Goal: Navigation & Orientation: Find specific page/section

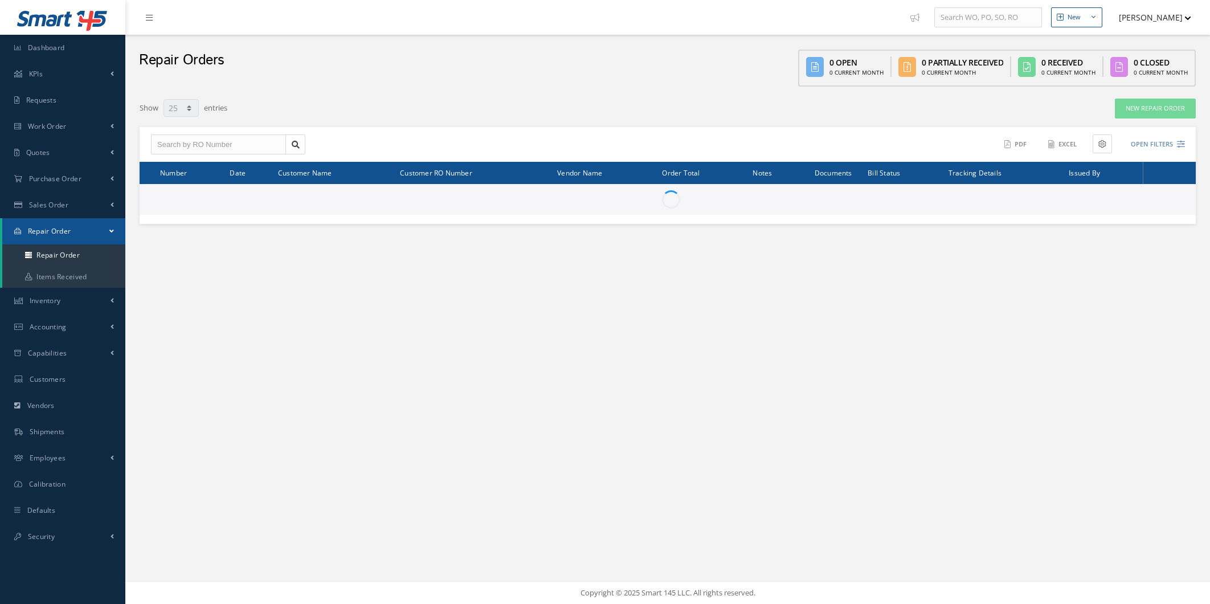
select select "25"
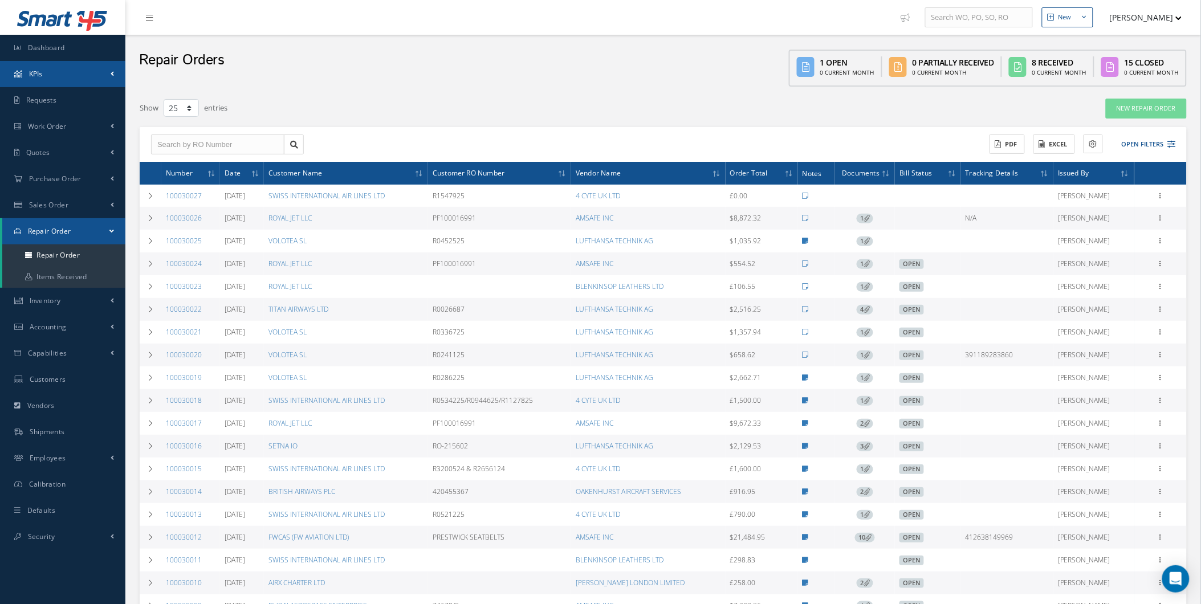
click at [96, 65] on link "KPIs" at bounding box center [62, 74] width 125 height 26
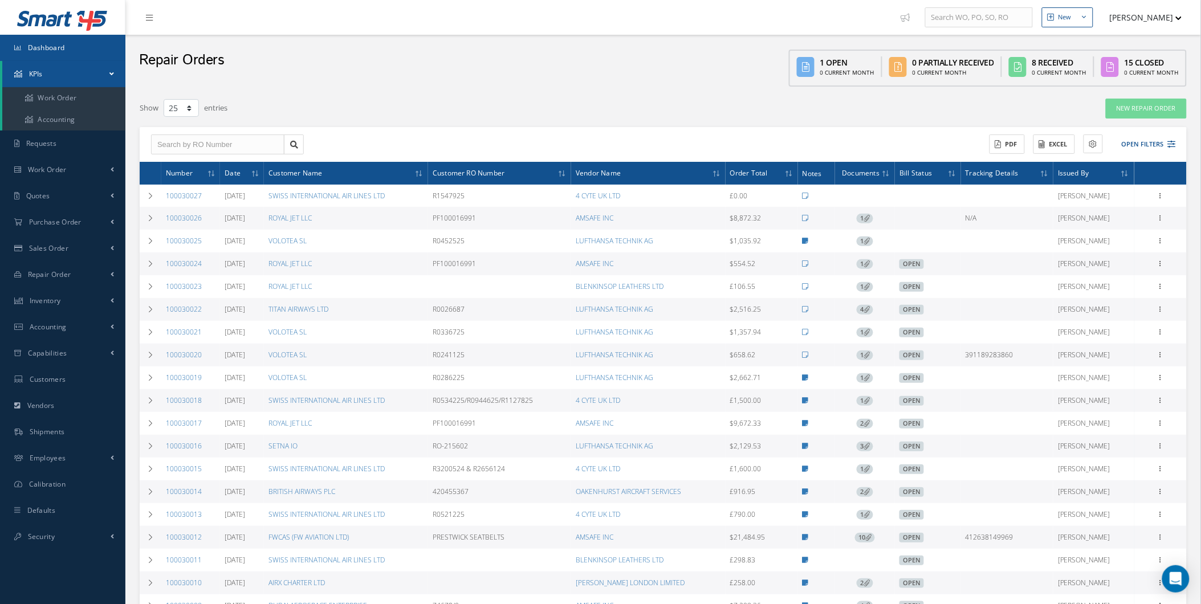
click at [90, 57] on link "Dashboard" at bounding box center [62, 48] width 125 height 26
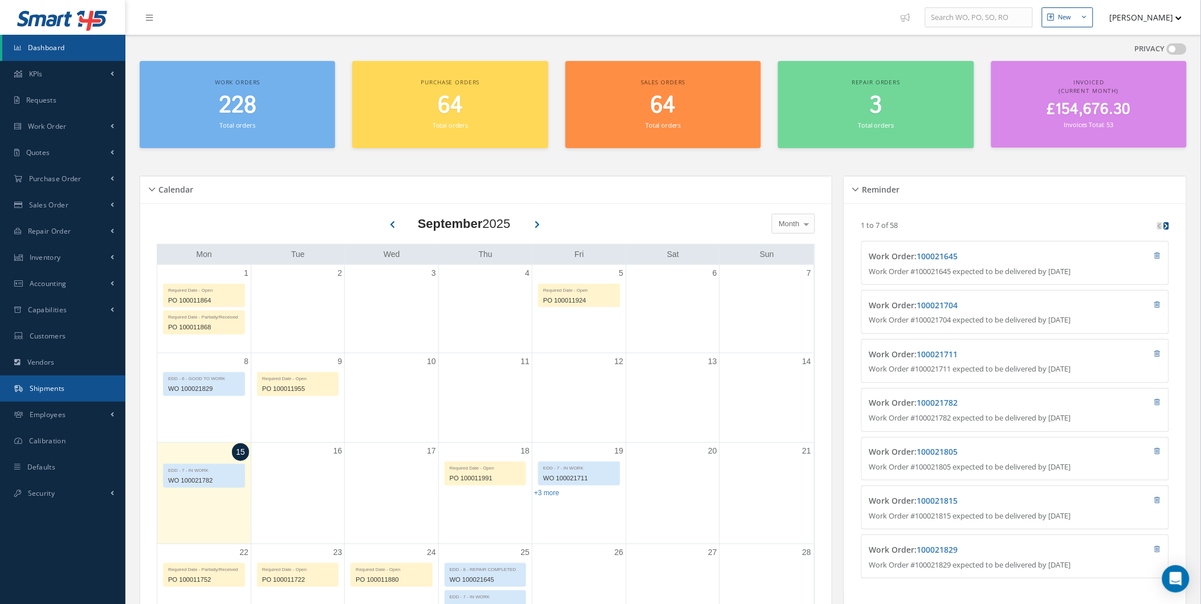
click at [1, 382] on link "Shipments" at bounding box center [62, 389] width 125 height 26
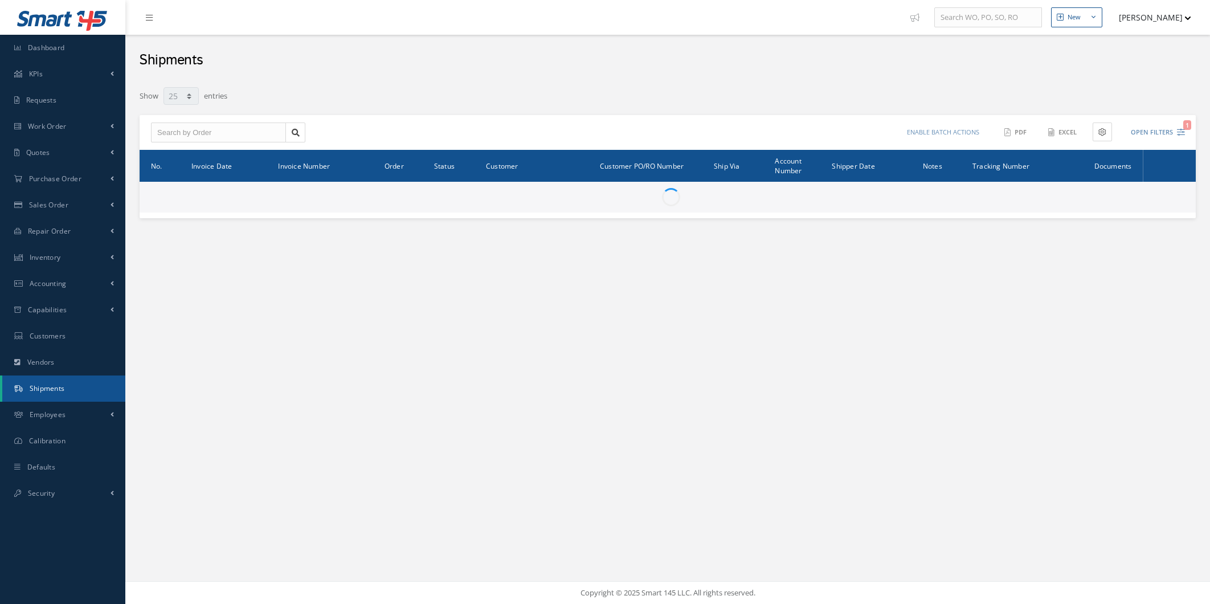
select select "25"
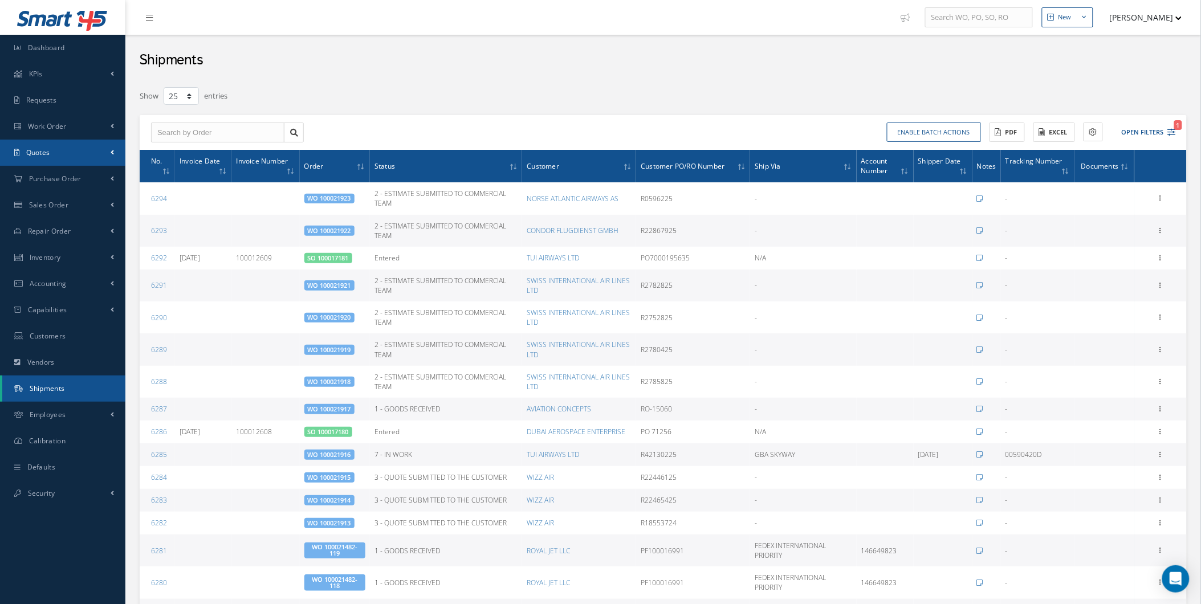
click at [109, 161] on link "Quotes" at bounding box center [62, 153] width 125 height 26
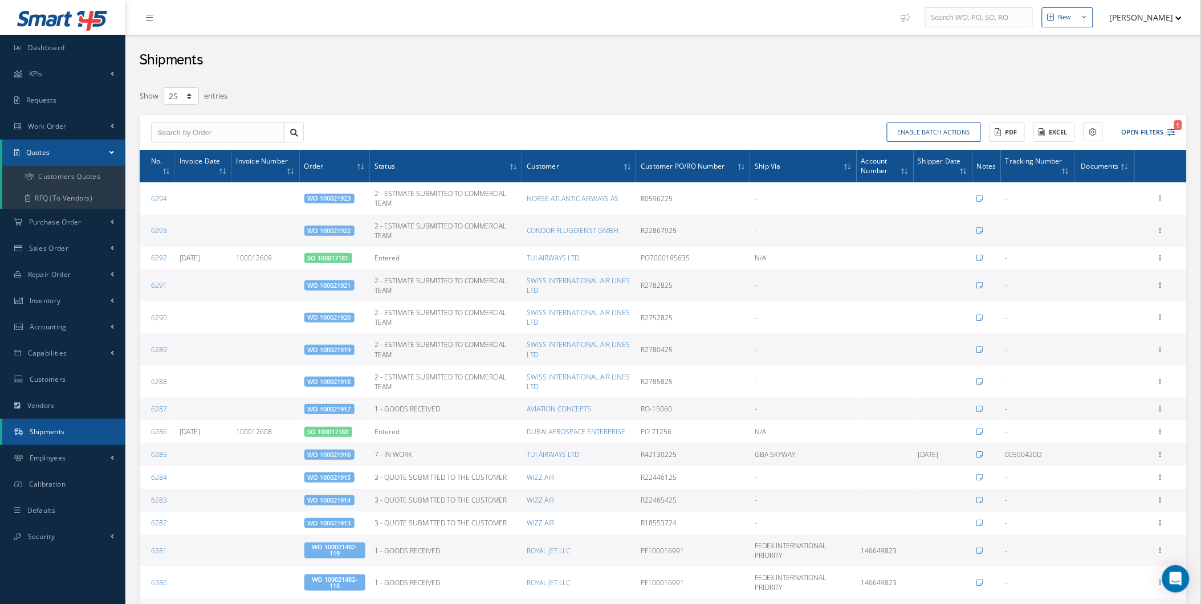
click at [100, 140] on link "Quotes" at bounding box center [63, 153] width 123 height 26
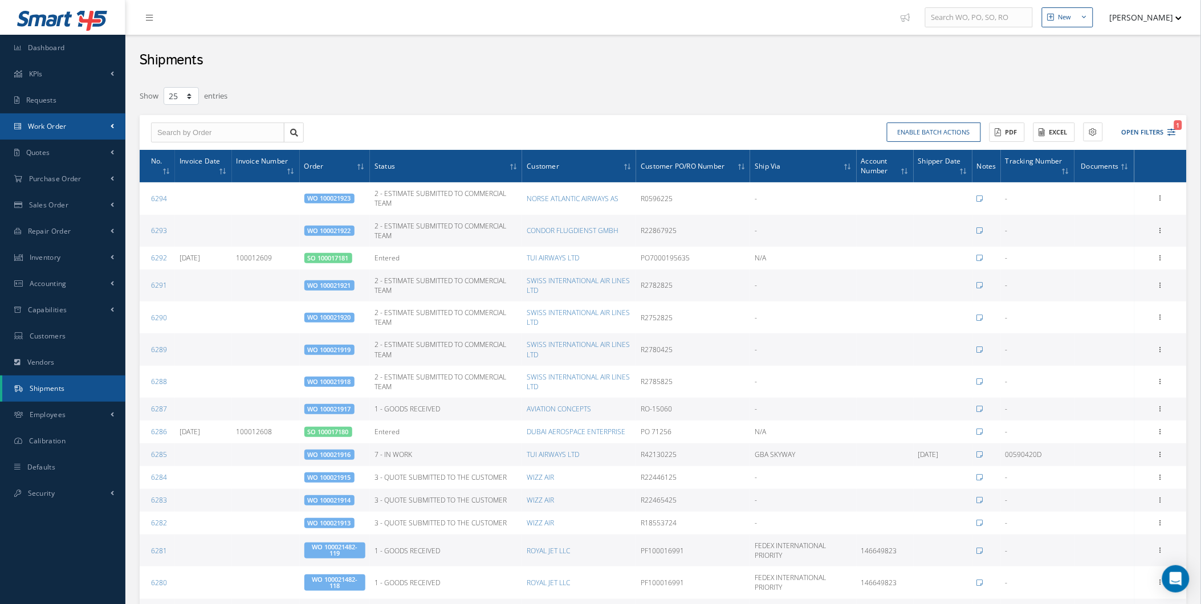
click at [105, 122] on link "Work Order" at bounding box center [62, 126] width 125 height 26
click at [103, 125] on link "Work Order" at bounding box center [62, 126] width 125 height 26
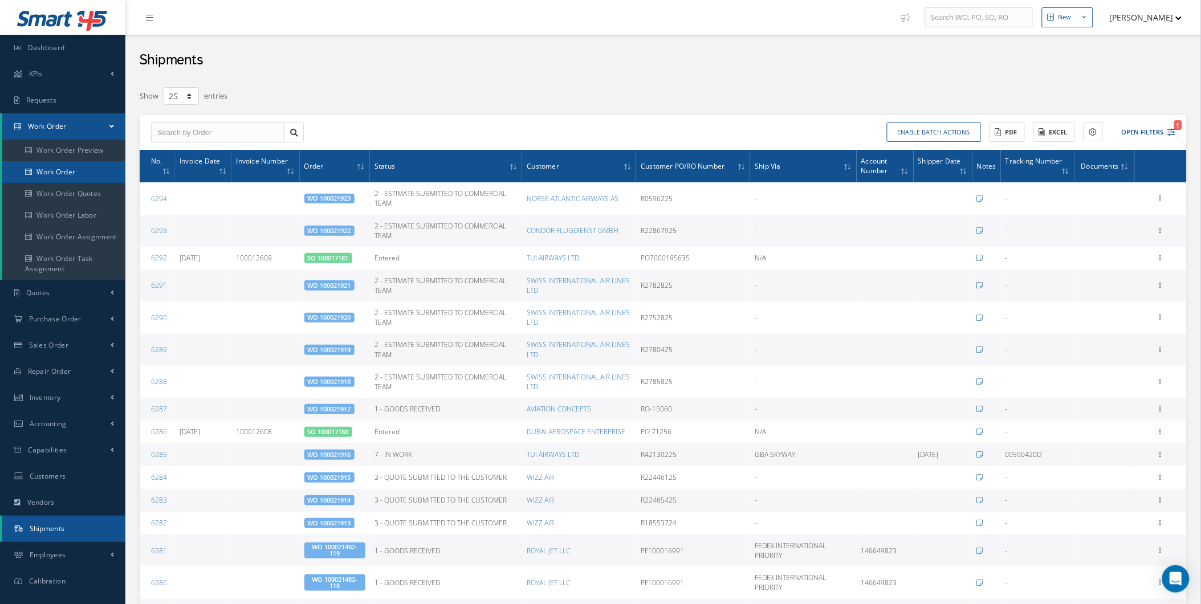
click at [94, 168] on link "Work Order" at bounding box center [63, 172] width 123 height 22
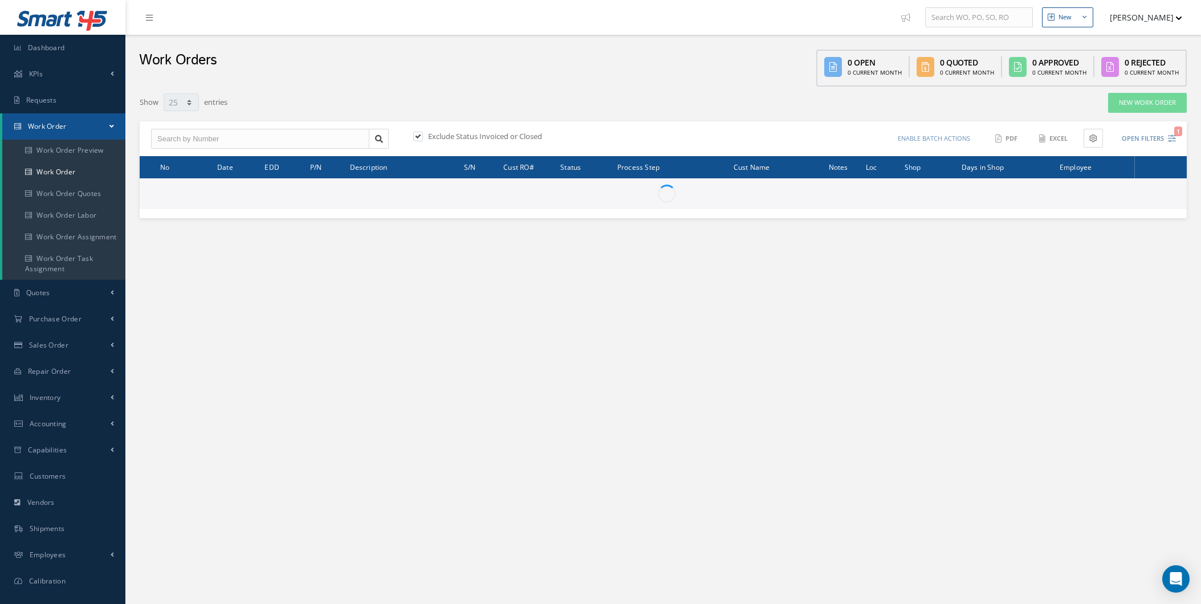
select select "25"
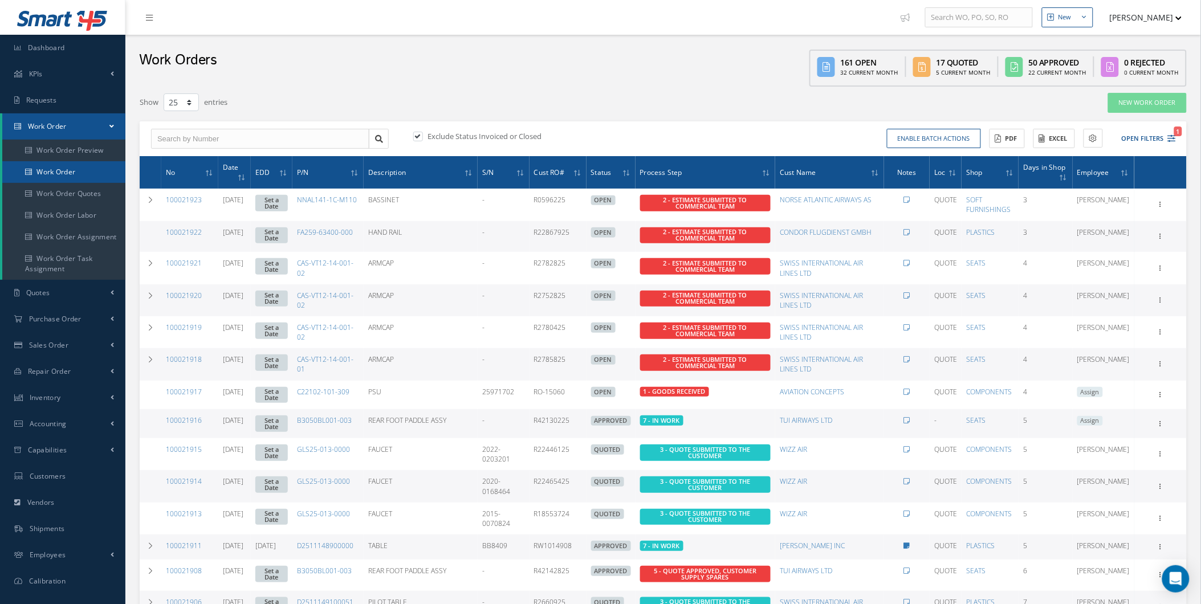
click at [95, 180] on link "Work Order" at bounding box center [63, 172] width 123 height 22
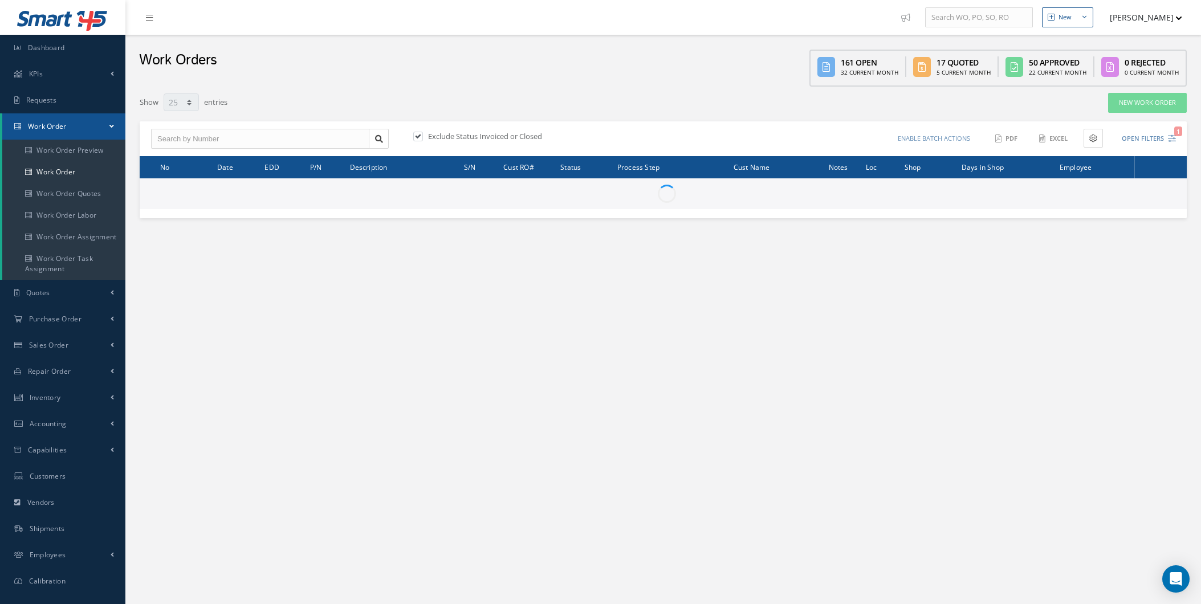
select select "25"
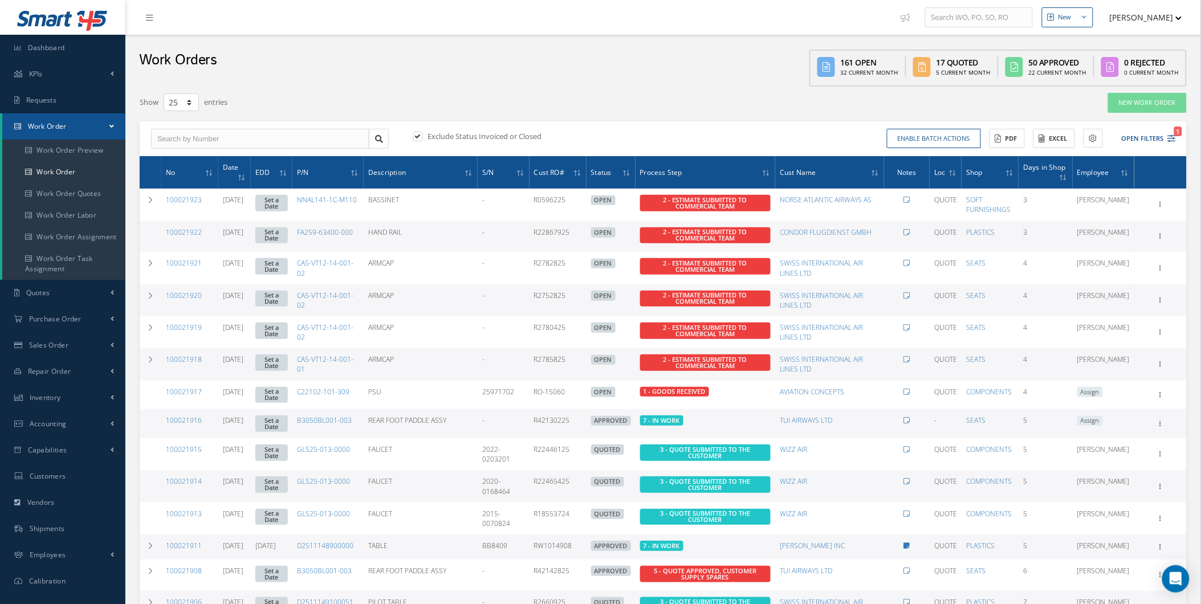
drag, startPoint x: 965, startPoint y: 414, endPoint x: 959, endPoint y: 418, distance: 7.1
click at [958, 418] on tr "100021916 09/10/2025 Set a Date B3050BL001-003 REAR FOOT PADDLE ASSY - R4213022…" at bounding box center [663, 423] width 1047 height 29
click at [961, 414] on td "-" at bounding box center [945, 423] width 32 height 29
click at [961, 412] on td "-" at bounding box center [945, 423] width 32 height 29
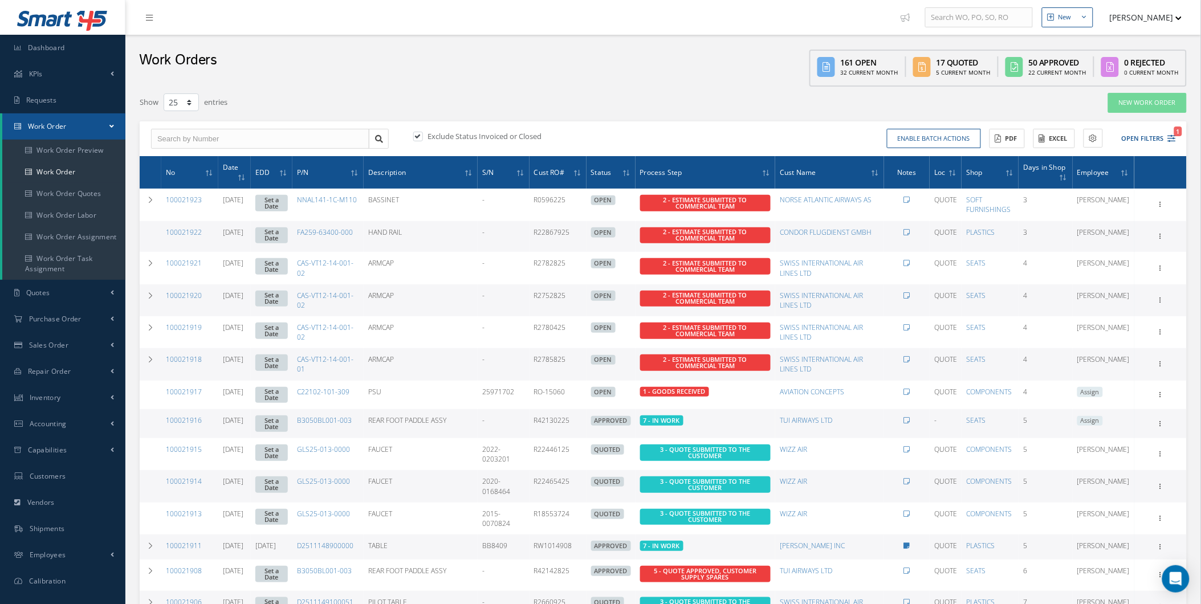
click at [961, 412] on td "-" at bounding box center [945, 423] width 32 height 29
click at [961, 411] on td "-" at bounding box center [945, 423] width 32 height 29
click at [961, 409] on td "-" at bounding box center [945, 423] width 32 height 29
drag, startPoint x: 964, startPoint y: 409, endPoint x: 958, endPoint y: 417, distance: 10.3
click at [958, 417] on td "-" at bounding box center [945, 423] width 32 height 29
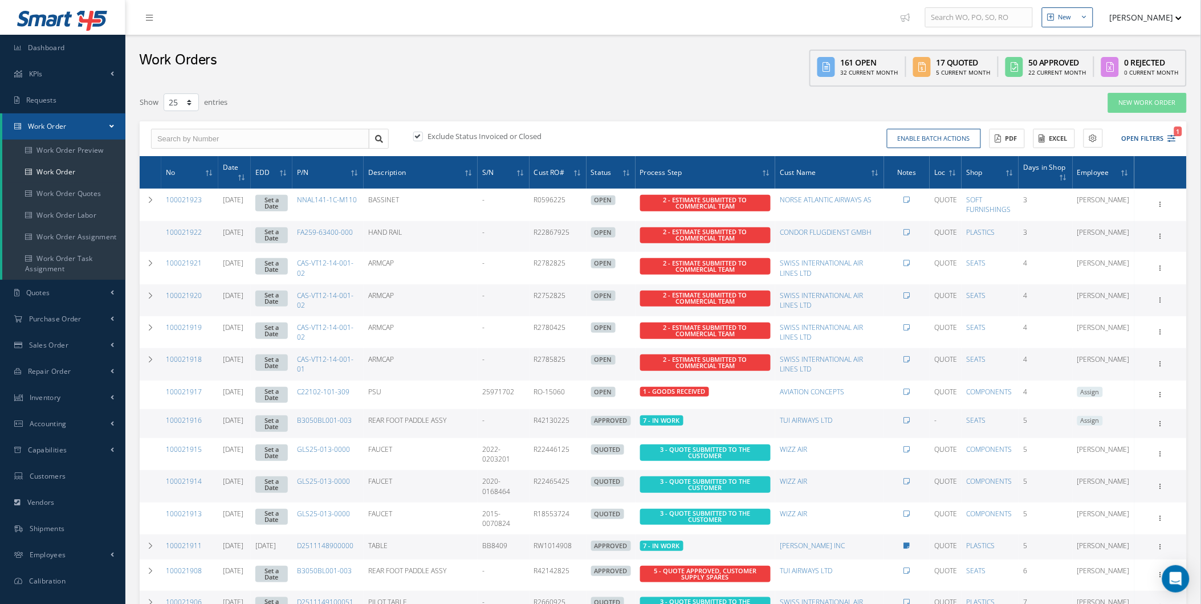
click at [958, 417] on td "-" at bounding box center [945, 423] width 32 height 29
click at [96, 369] on link "Repair Order" at bounding box center [62, 371] width 125 height 26
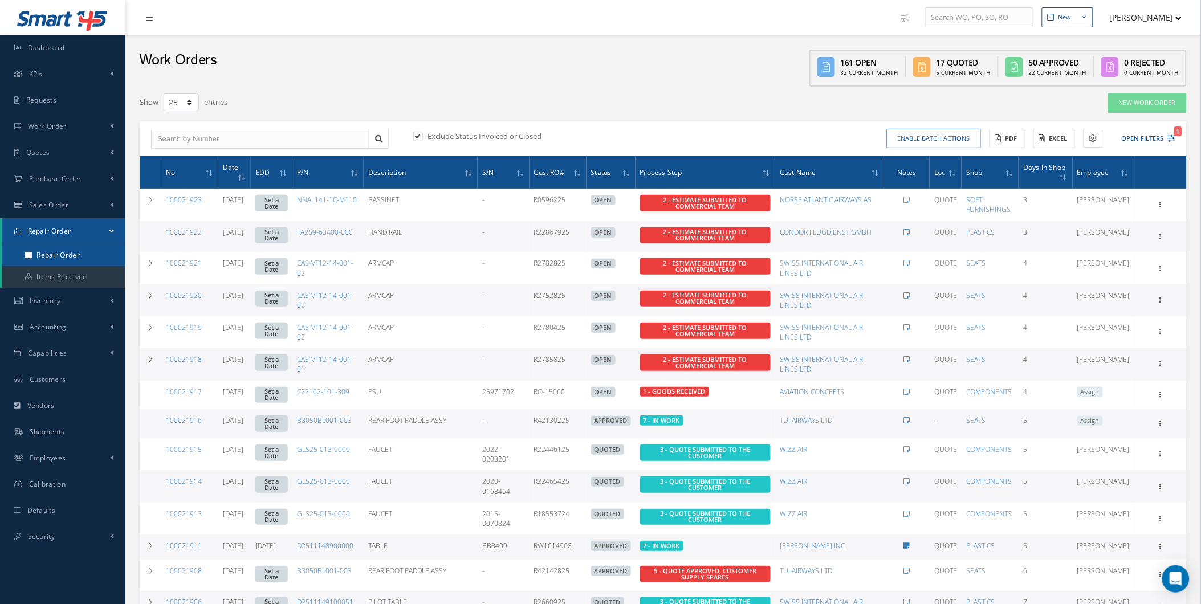
click at [66, 254] on link "Repair Order" at bounding box center [63, 255] width 123 height 22
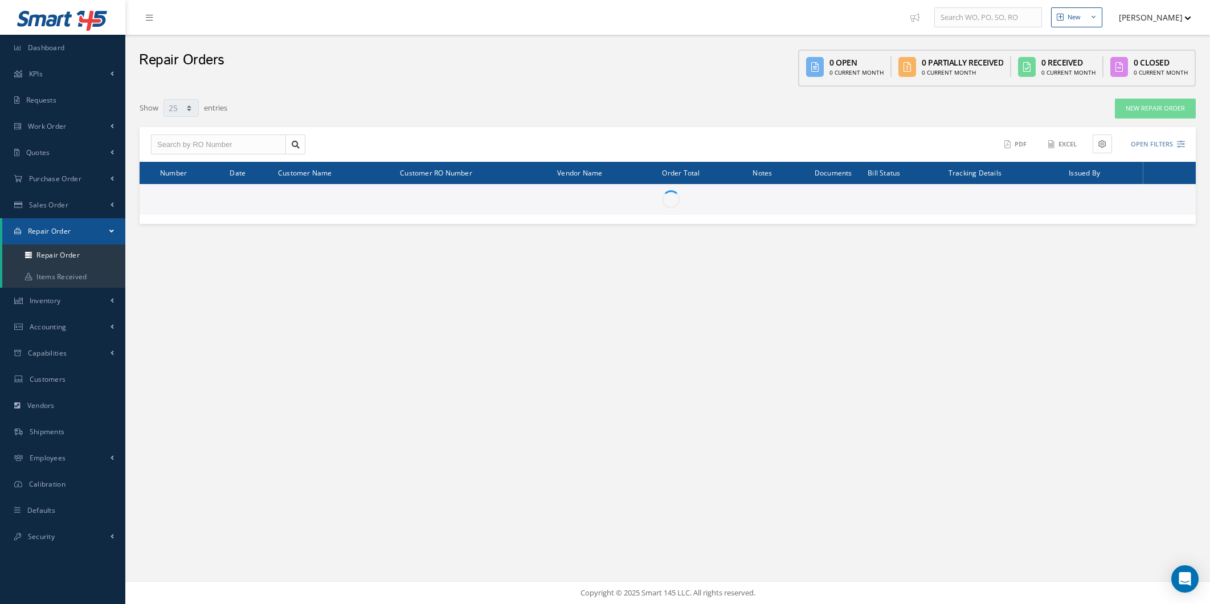
select select "25"
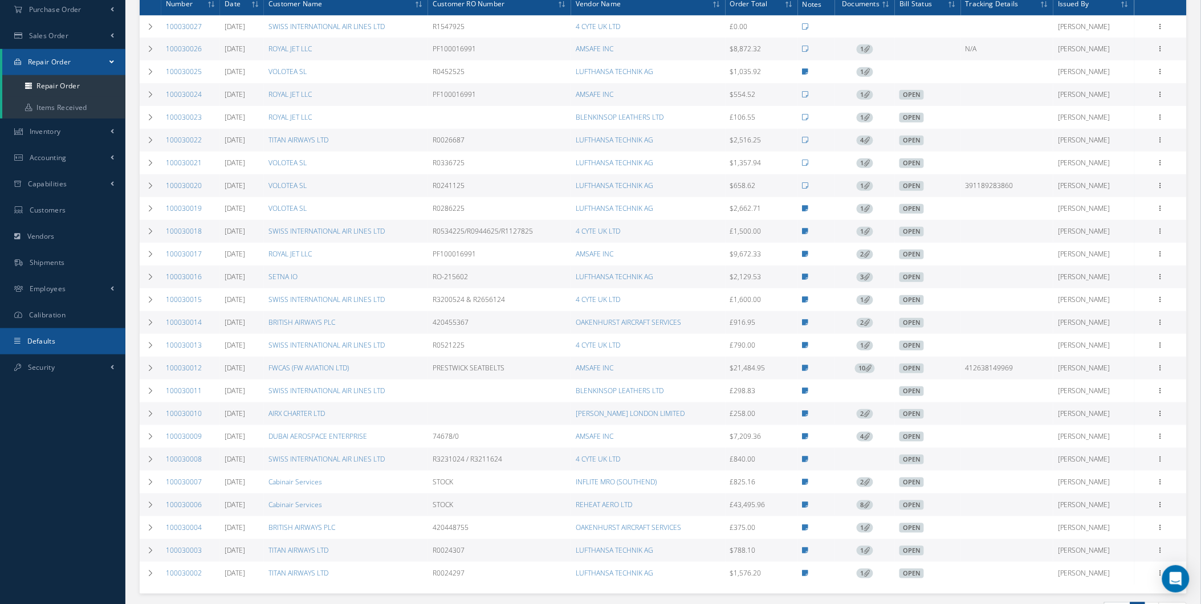
scroll to position [253, 0]
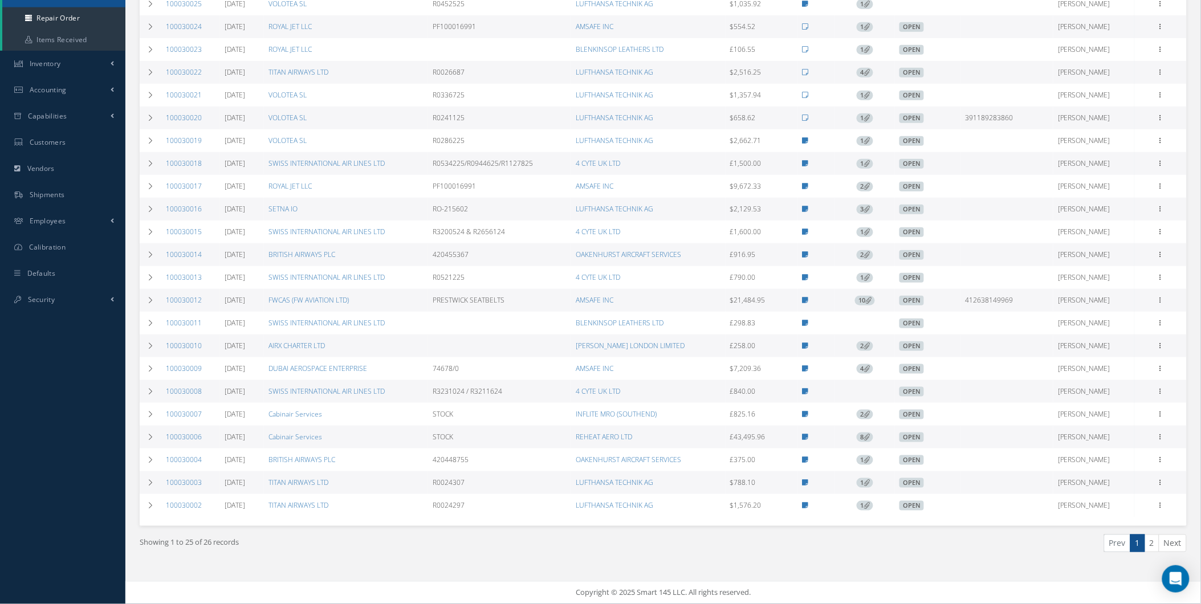
click at [396, 571] on div "Showing 1 to 25 of 26 records Prev 1 2 Next" at bounding box center [663, 553] width 1064 height 55
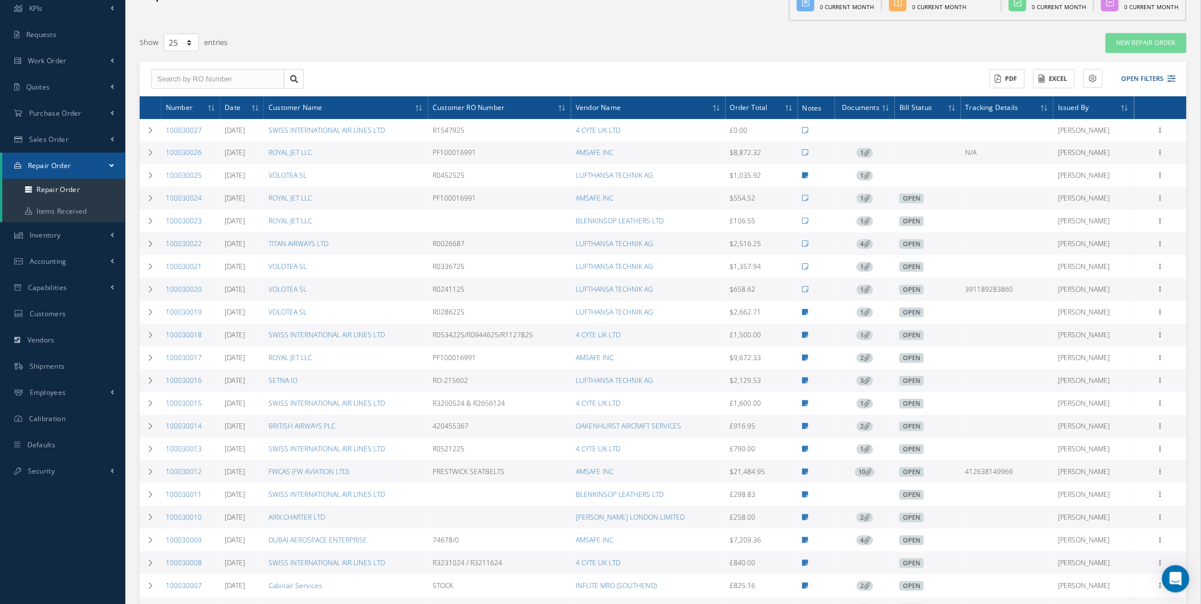
scroll to position [63, 0]
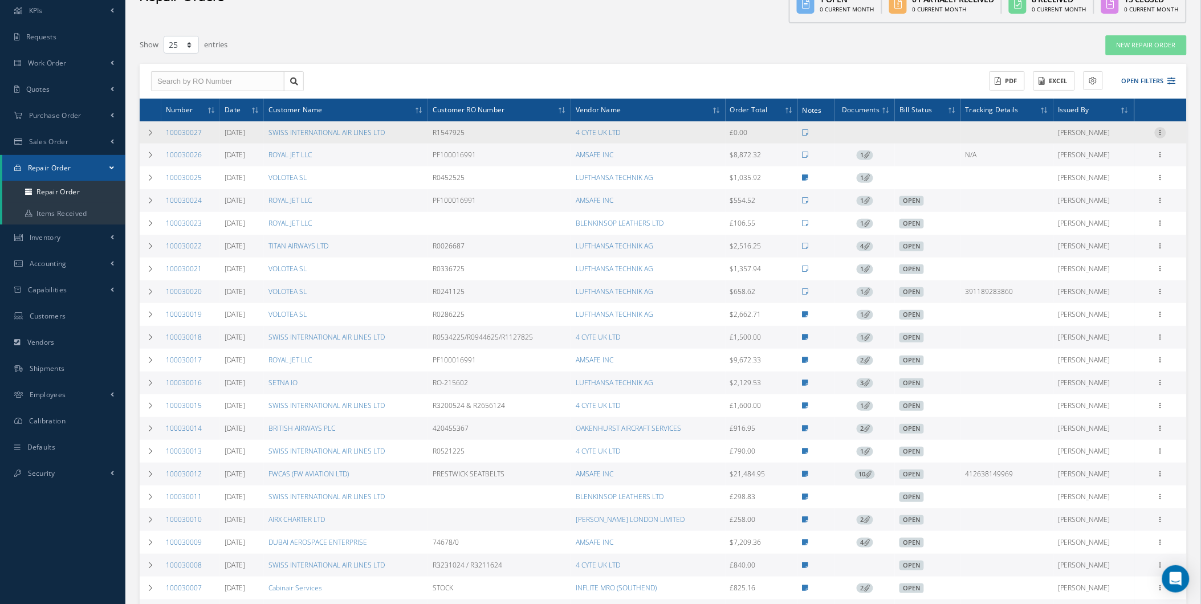
click at [1167, 127] on div "Show Edit Send By Email Documents Receive Create Bill Delete Close Print-Outs R…" at bounding box center [1160, 133] width 48 height 14
click at [1160, 133] on icon at bounding box center [1160, 131] width 11 height 9
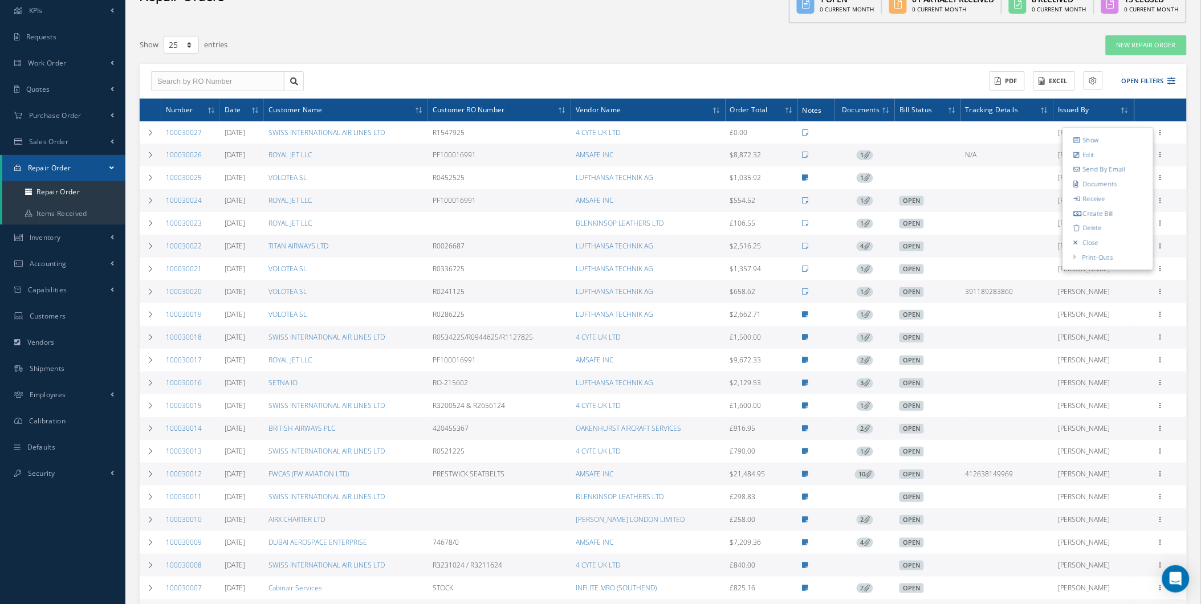
click at [693, 116] on th "Vendor Name" at bounding box center [648, 110] width 154 height 23
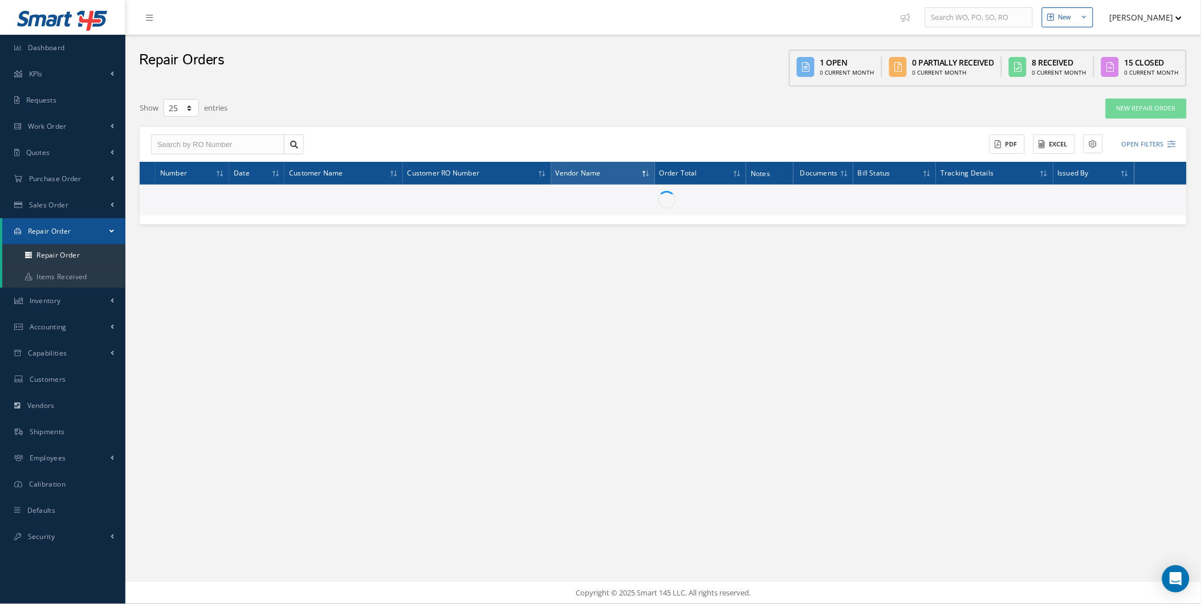
scroll to position [0, 0]
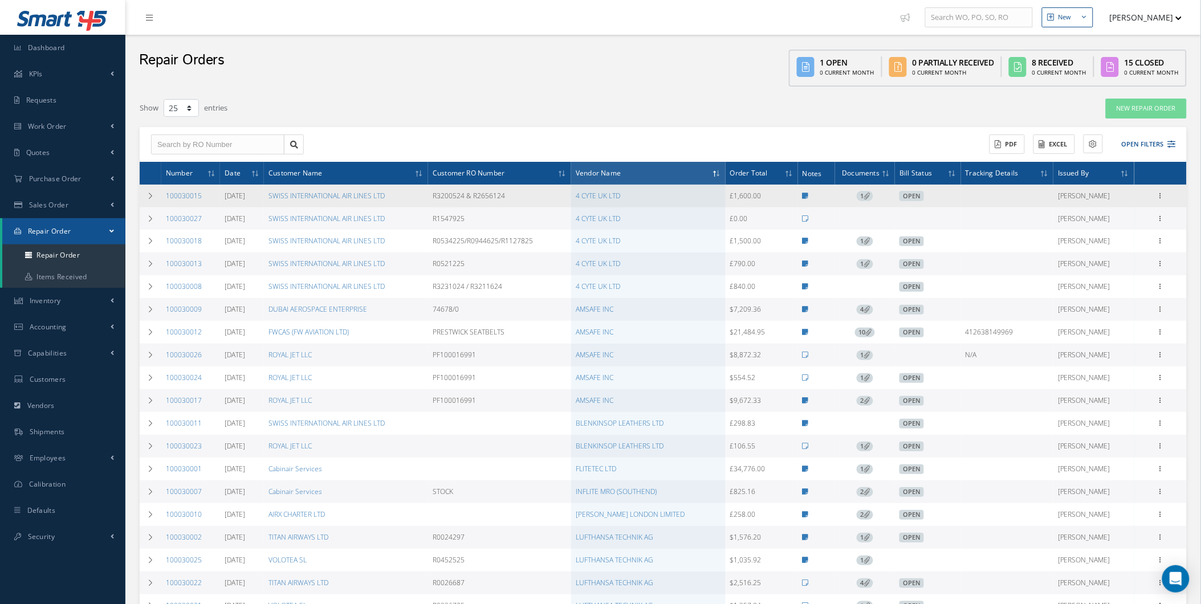
click at [563, 205] on td "R3200524 & R2656124" at bounding box center [499, 196] width 143 height 23
click at [562, 202] on td "R3200524 & R2656124" at bounding box center [499, 196] width 143 height 23
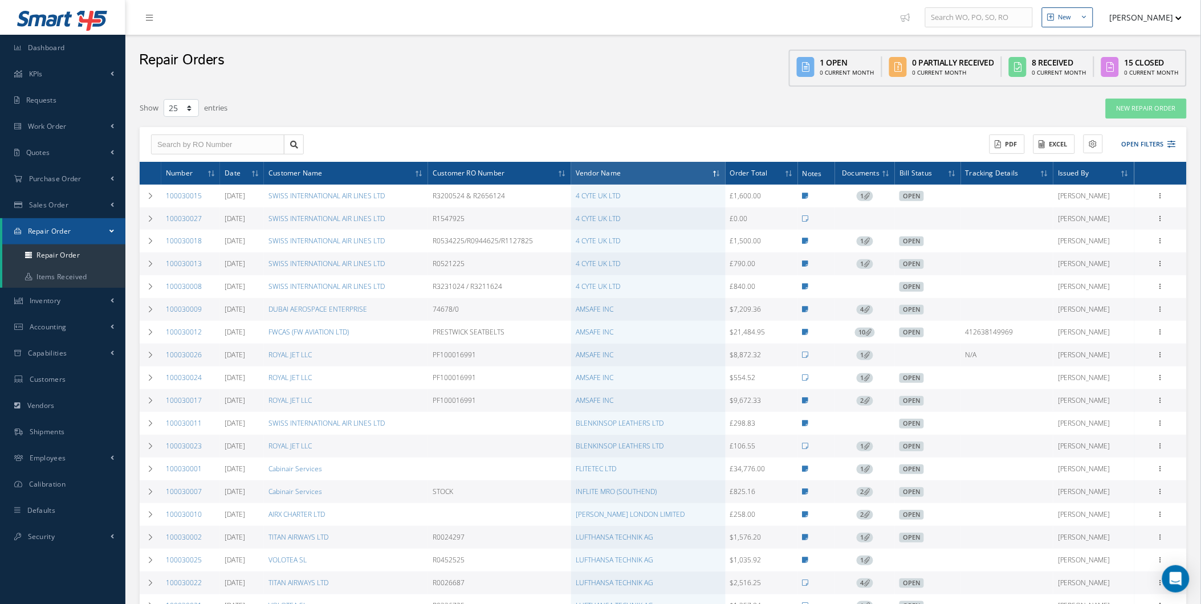
drag, startPoint x: 562, startPoint y: 199, endPoint x: 378, endPoint y: 225, distance: 185.2
click at [378, 225] on tbody "100030015 04/11/2025 SWISS INTERNATIONAL AIR LINES LTD R3200524 & R2656124 4 CY…" at bounding box center [663, 469] width 1047 height 569
drag, startPoint x: 378, startPoint y: 225, endPoint x: 508, endPoint y: 209, distance: 130.8
click at [508, 209] on td "R1547925" at bounding box center [499, 218] width 143 height 22
drag, startPoint x: 508, startPoint y: 209, endPoint x: 442, endPoint y: 215, distance: 66.3
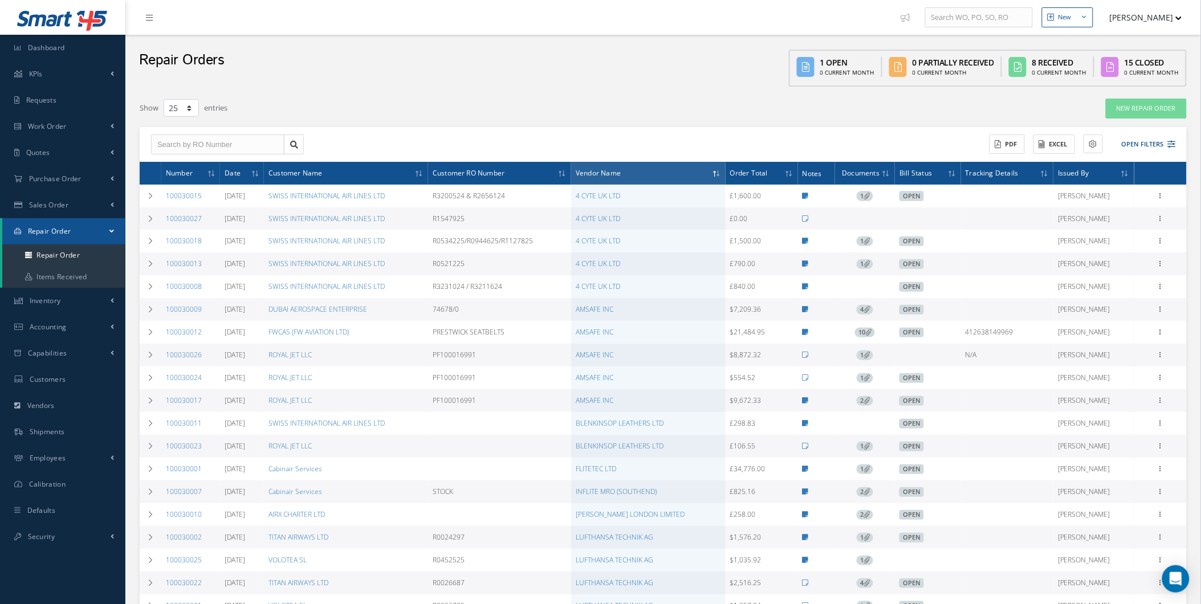
click at [442, 215] on tr "100030027 08/27/2025 SWISS INTERNATIONAL AIR LINES LTD R1547925 4 CYTE UK LTD £…" at bounding box center [663, 218] width 1047 height 22
drag, startPoint x: 442, startPoint y: 215, endPoint x: 480, endPoint y: 213, distance: 37.7
click at [479, 213] on tr "100030027 08/27/2025 SWISS INTERNATIONAL AIR LINES LTD R1547925 4 CYTE UK LTD £…" at bounding box center [663, 218] width 1047 height 22
click at [480, 213] on td "R1547925" at bounding box center [499, 218] width 143 height 22
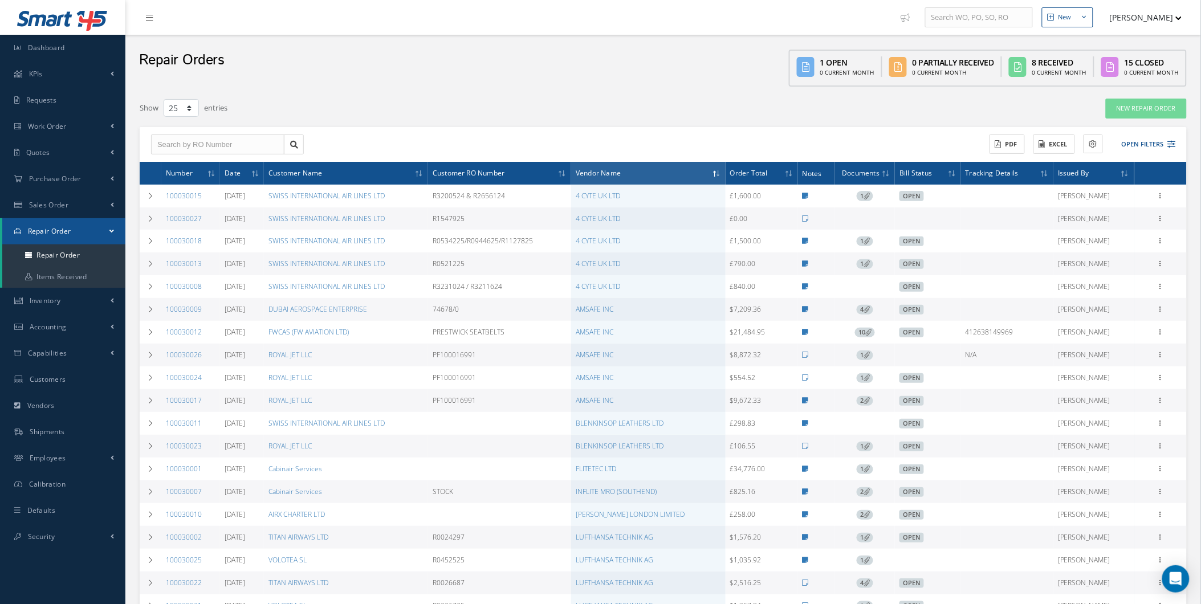
click at [480, 213] on td "R1547925" at bounding box center [499, 218] width 143 height 22
drag, startPoint x: 480, startPoint y: 213, endPoint x: 547, endPoint y: 213, distance: 67.2
click at [547, 213] on td "R1547925" at bounding box center [499, 218] width 143 height 22
drag, startPoint x: 547, startPoint y: 213, endPoint x: 572, endPoint y: 213, distance: 24.5
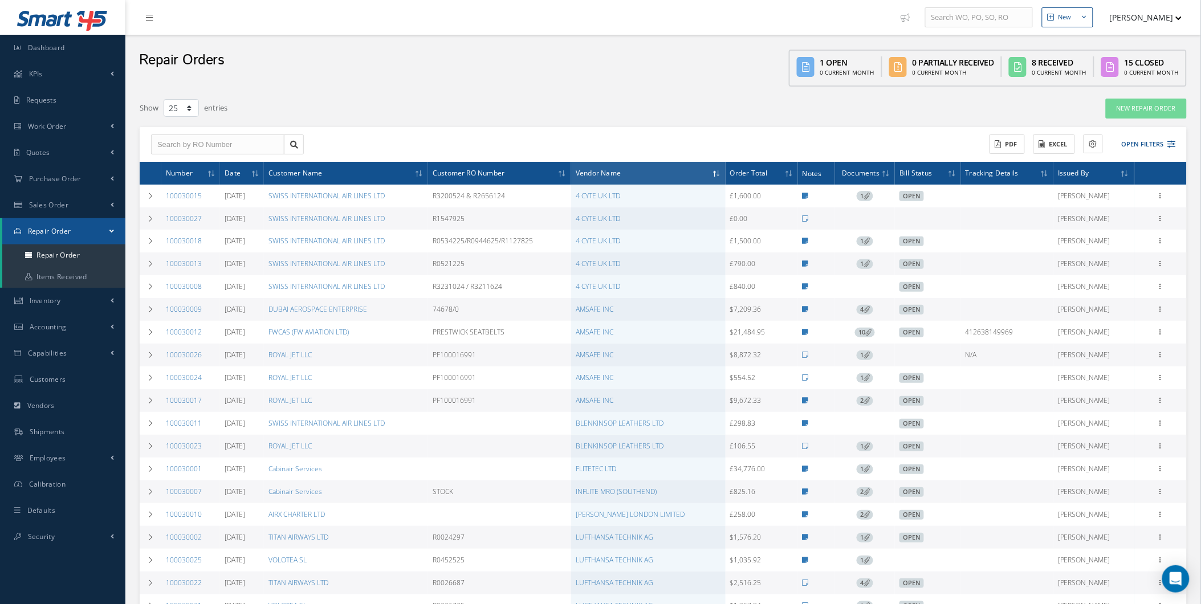
click at [571, 213] on td "R1547925" at bounding box center [499, 218] width 143 height 22
drag, startPoint x: 565, startPoint y: 215, endPoint x: 552, endPoint y: 262, distance: 48.5
click at [552, 262] on tbody "100030015 04/11/2025 SWISS INTERNATIONAL AIR LINES LTD R3200524 & R2656124 4 CY…" at bounding box center [663, 469] width 1047 height 569
click at [544, 269] on td "R0521225" at bounding box center [499, 263] width 143 height 23
click at [543, 269] on td "R0521225" at bounding box center [499, 263] width 143 height 23
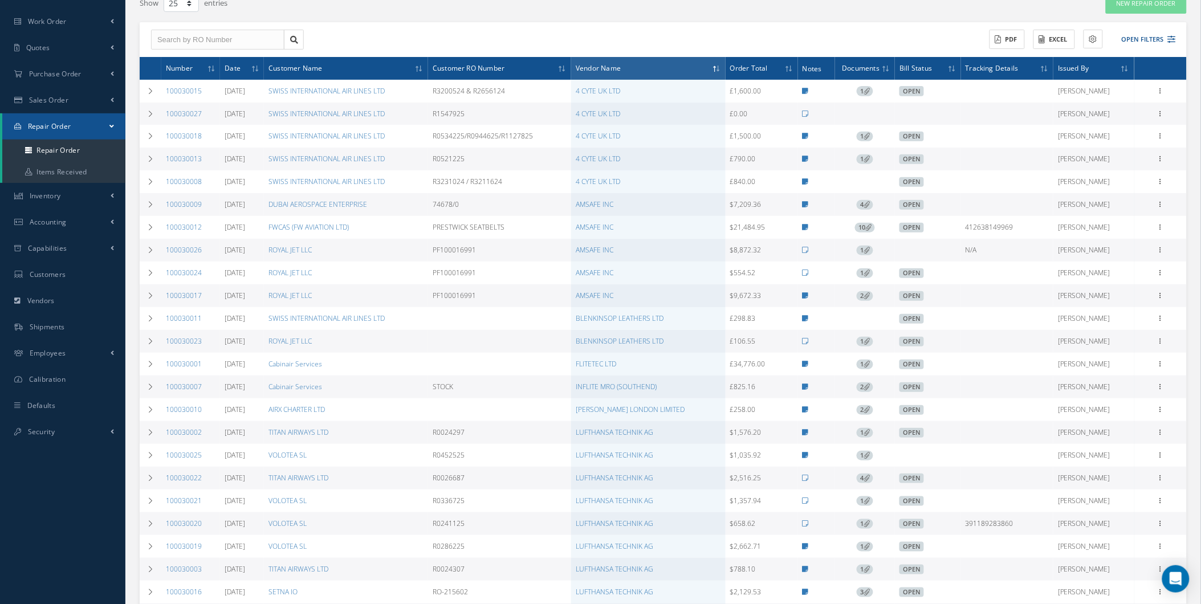
scroll to position [105, 0]
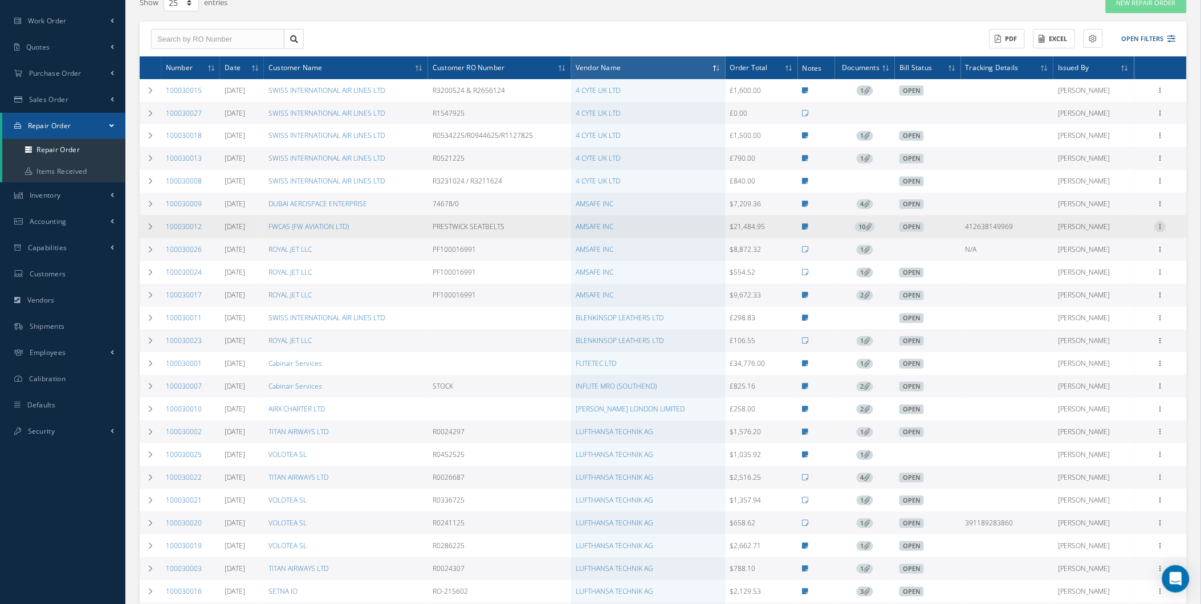
click at [1160, 227] on icon at bounding box center [1160, 225] width 11 height 9
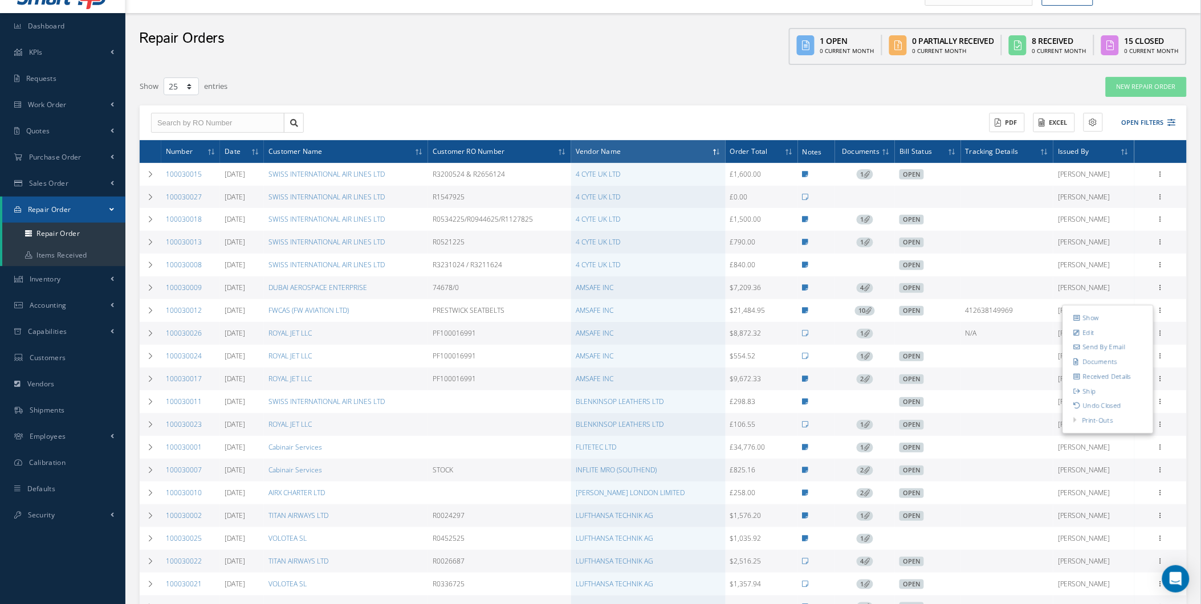
scroll to position [1, 0]
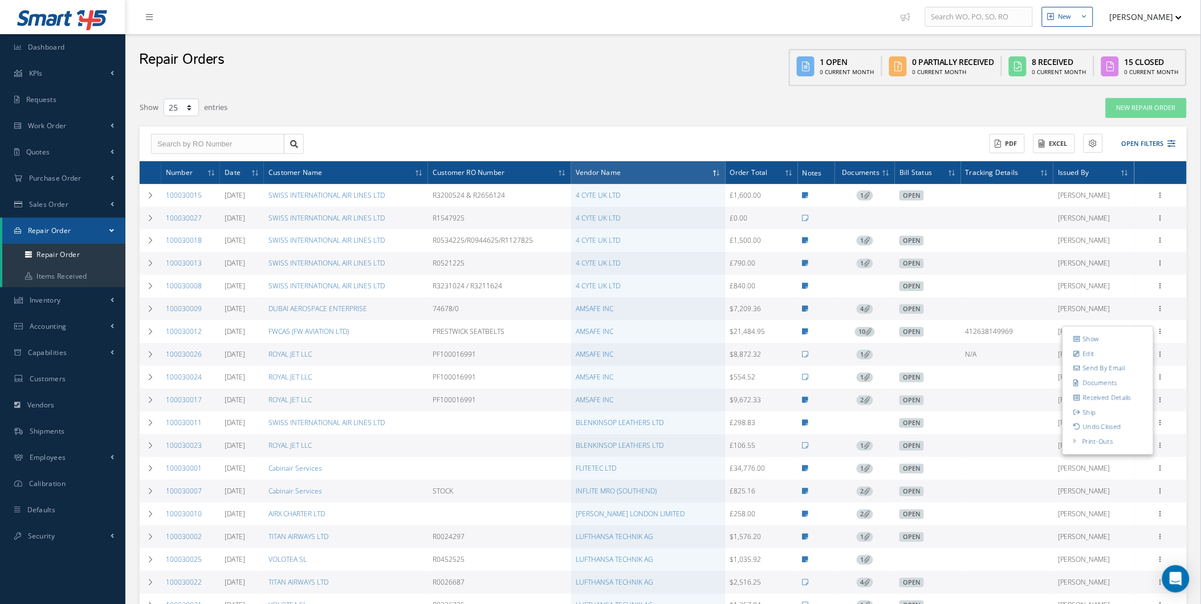
click at [1192, 174] on div "Filters RO Number Customer RO Number Customer Name Vendor Name Open Vendor Quot…" at bounding box center [663, 457] width 1064 height 720
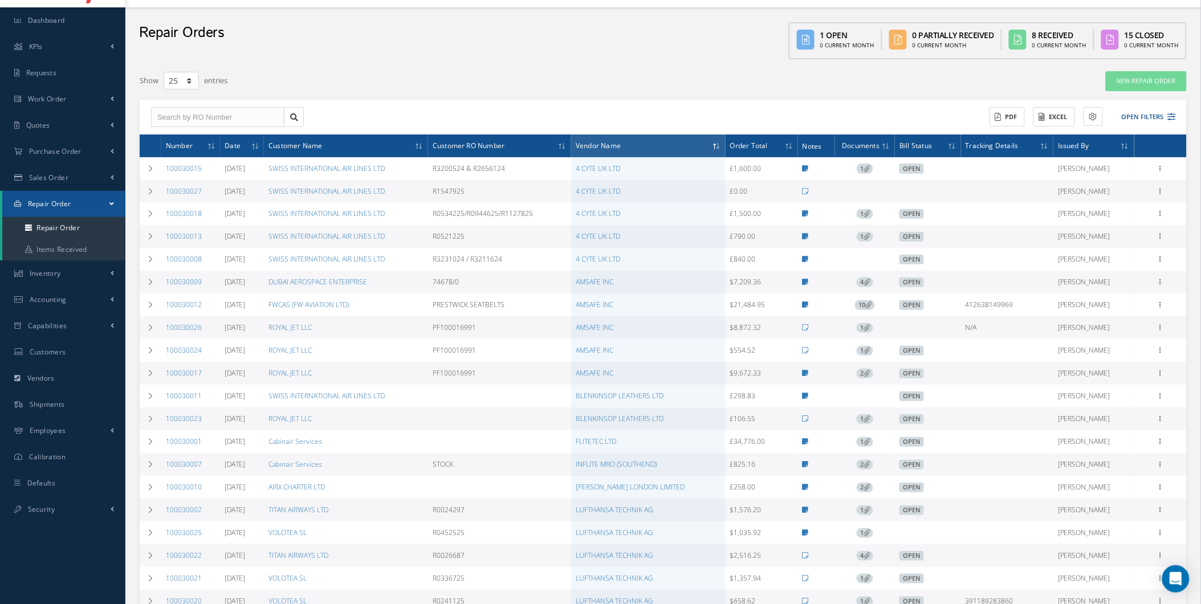
scroll to position [105, 0]
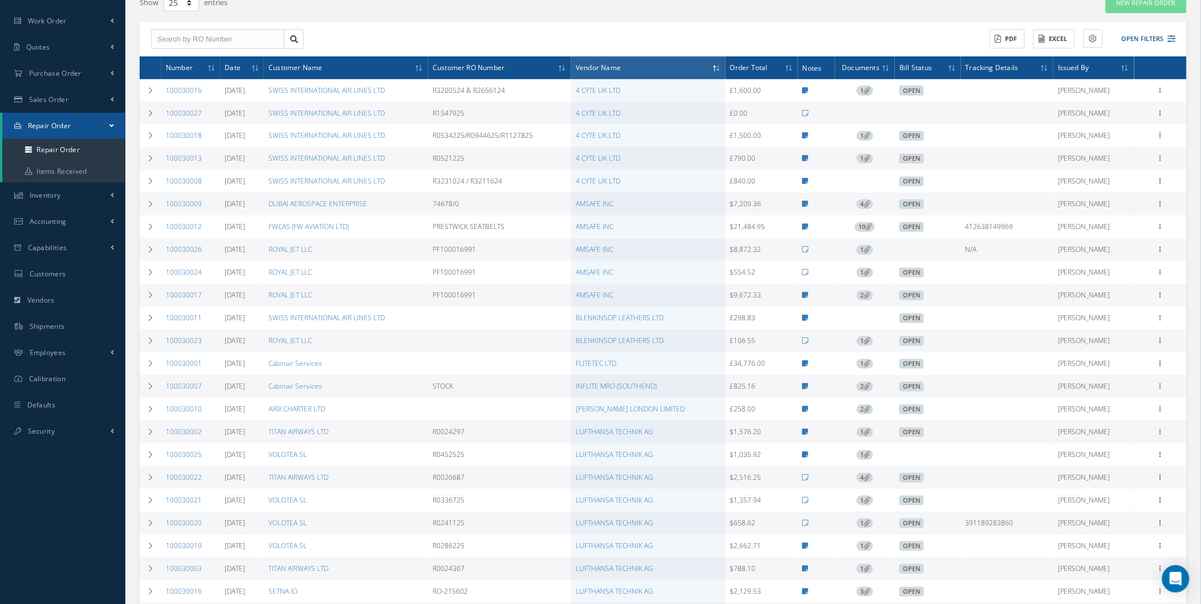
click at [876, 295] on td "2" at bounding box center [865, 295] width 60 height 23
click at [872, 299] on span "2" at bounding box center [864, 296] width 17 height 10
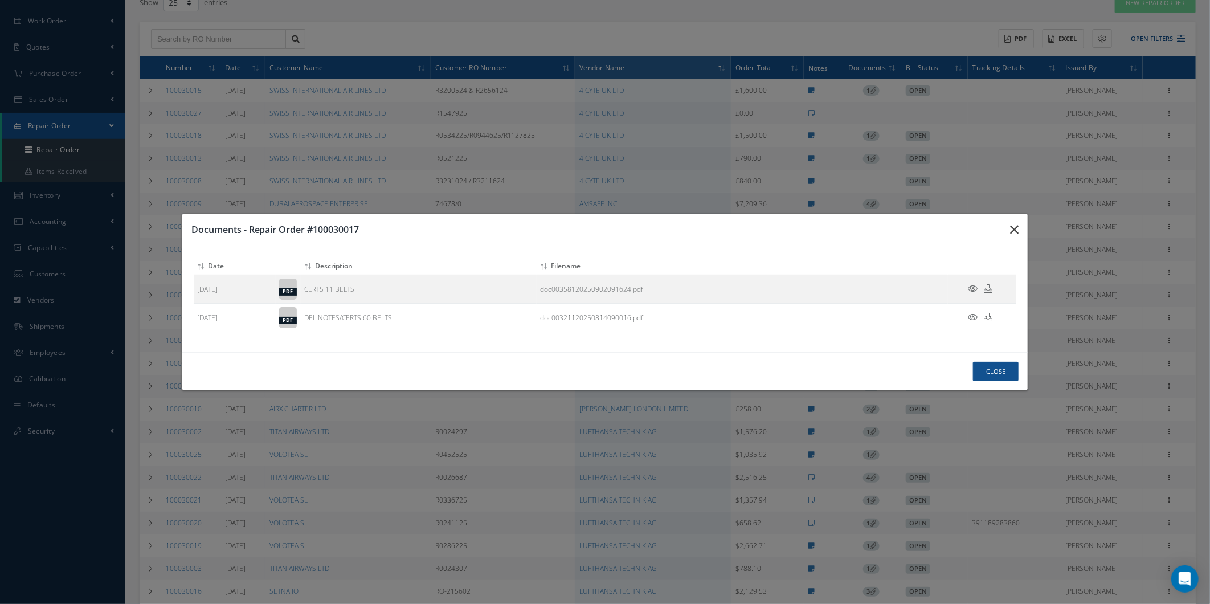
click at [1011, 226] on icon "button" at bounding box center [1014, 230] width 9 height 14
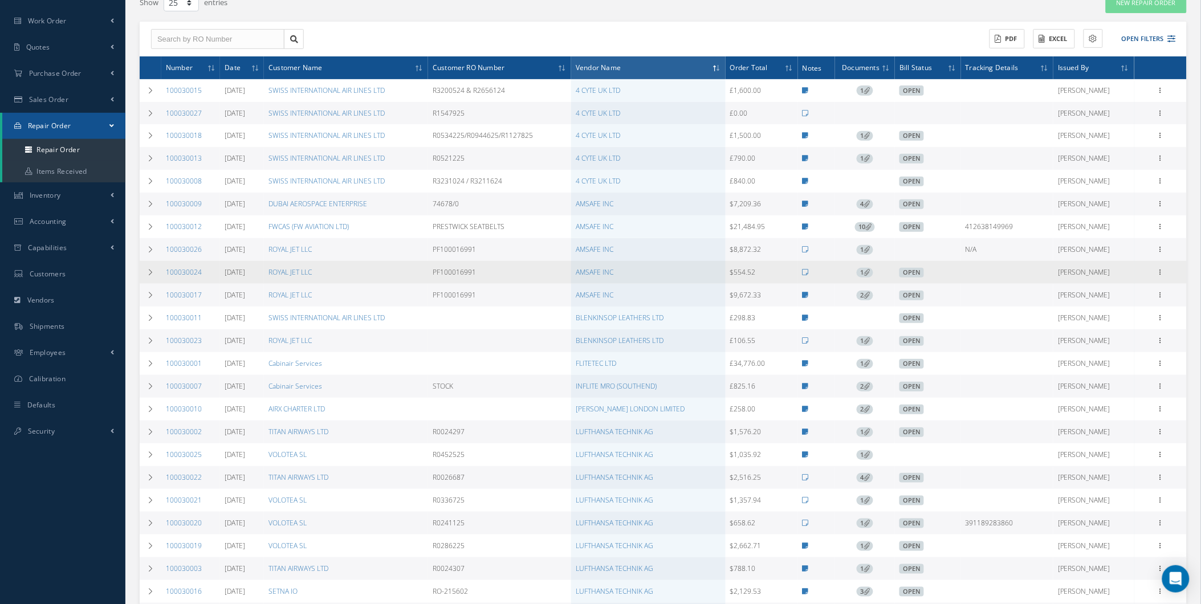
drag, startPoint x: 1027, startPoint y: 259, endPoint x: 1006, endPoint y: 283, distance: 31.9
click at [1006, 283] on tbody "100030015 04/11/2025 SWISS INTERNATIONAL AIR LINES LTD R3200524 & R2656124 4 CY…" at bounding box center [663, 363] width 1047 height 569
click at [1006, 283] on td at bounding box center [1007, 272] width 92 height 23
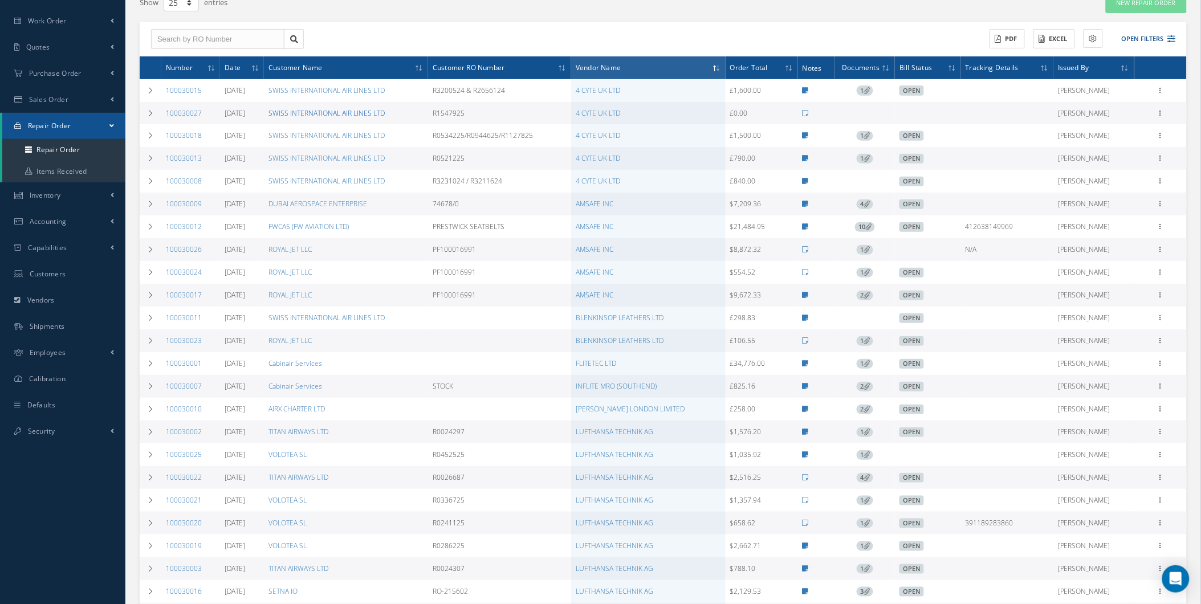
drag, startPoint x: 213, startPoint y: 84, endPoint x: 294, endPoint y: 107, distance: 84.6
click at [294, 107] on tbody "100030015 04/11/2025 SWISS INTERNATIONAL AIR LINES LTD R3200524 & R2656124 4 CY…" at bounding box center [663, 363] width 1047 height 569
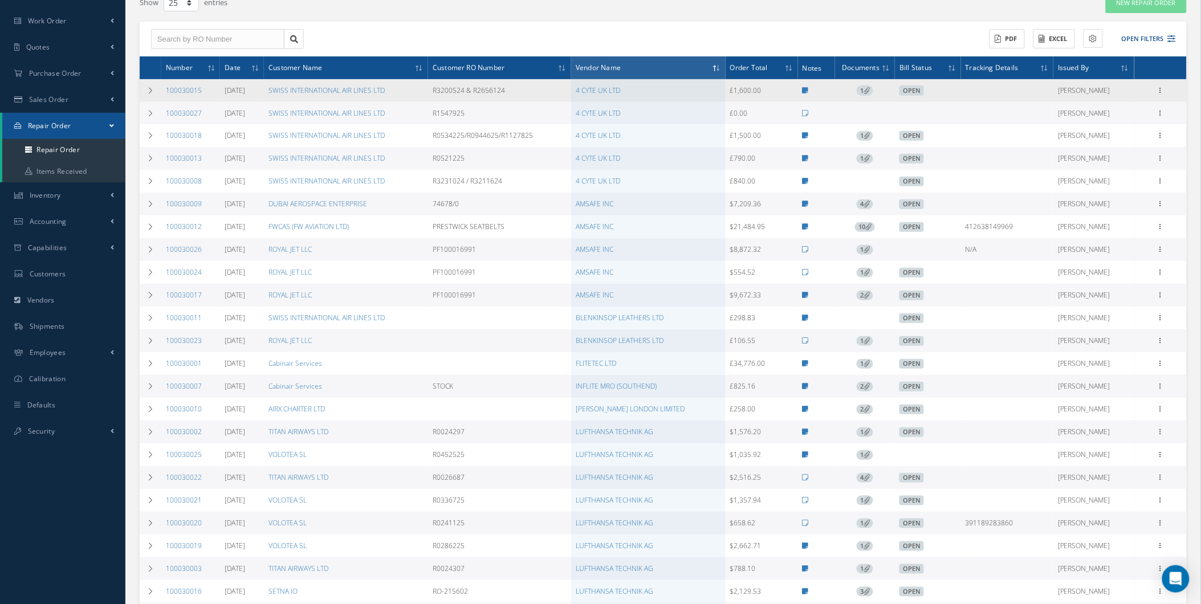
drag, startPoint x: 294, startPoint y: 107, endPoint x: 217, endPoint y: 99, distance: 77.4
click at [217, 99] on td "100030015" at bounding box center [190, 90] width 59 height 23
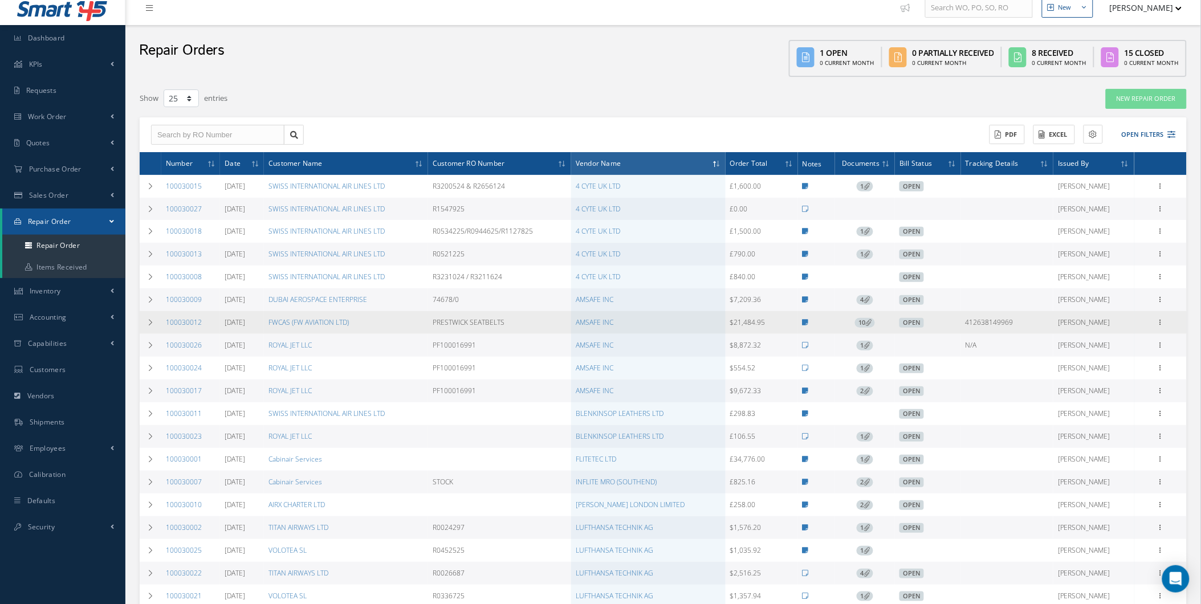
scroll to position [0, 0]
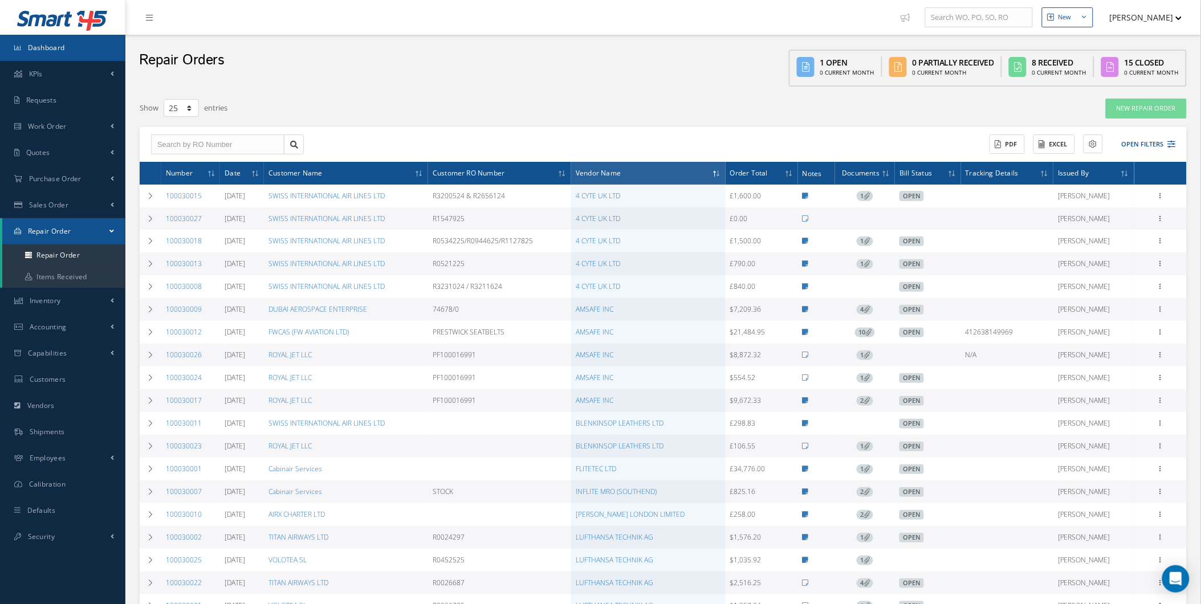
click at [88, 41] on link "Dashboard" at bounding box center [62, 48] width 125 height 26
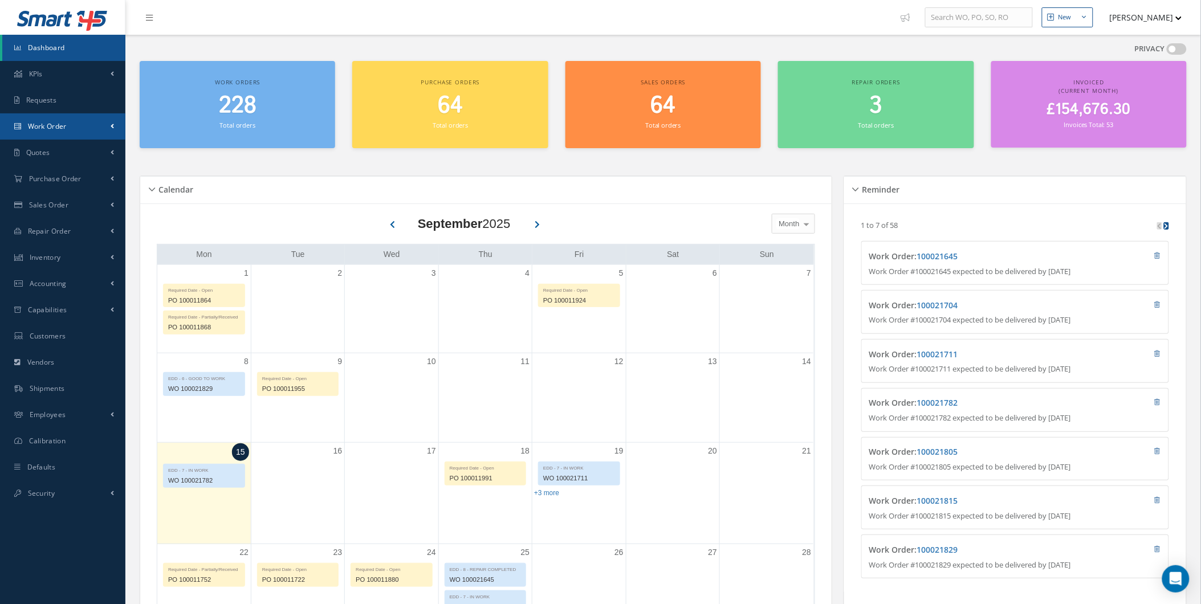
click at [93, 138] on link "Work Order" at bounding box center [62, 126] width 125 height 26
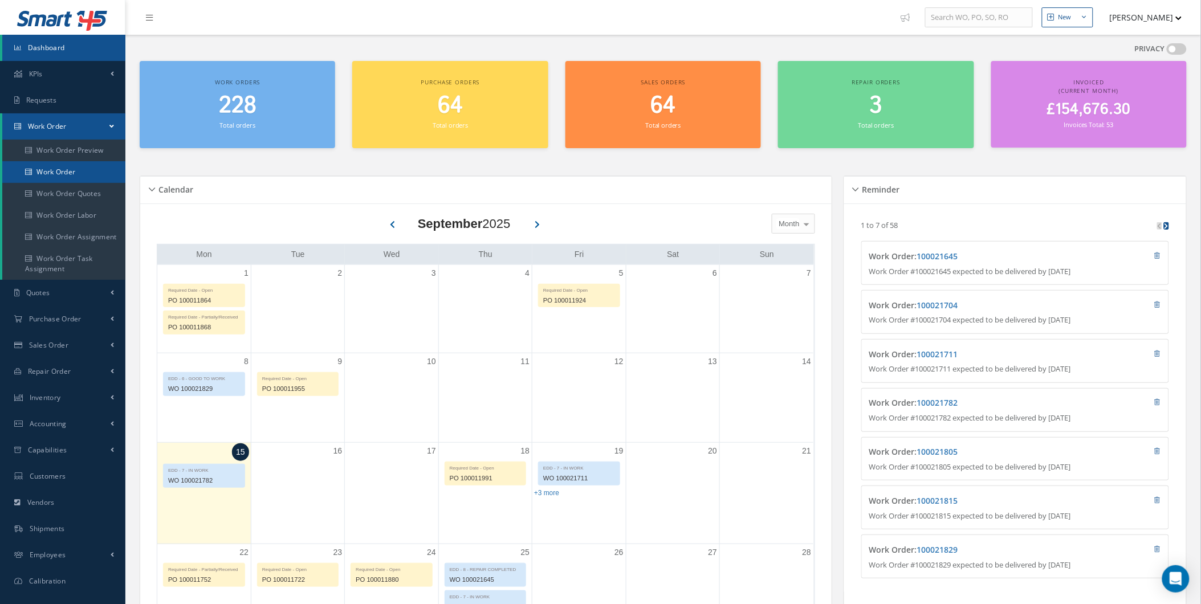
click at [88, 177] on link "Work Order" at bounding box center [63, 172] width 123 height 22
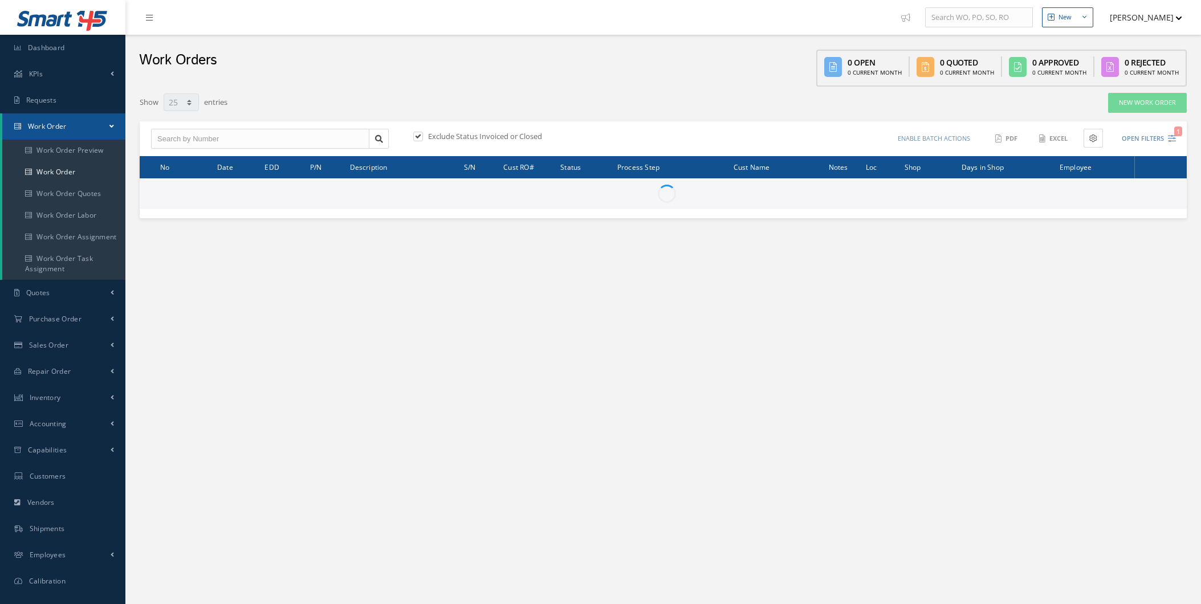
select select "25"
